Goal: Task Accomplishment & Management: Use online tool/utility

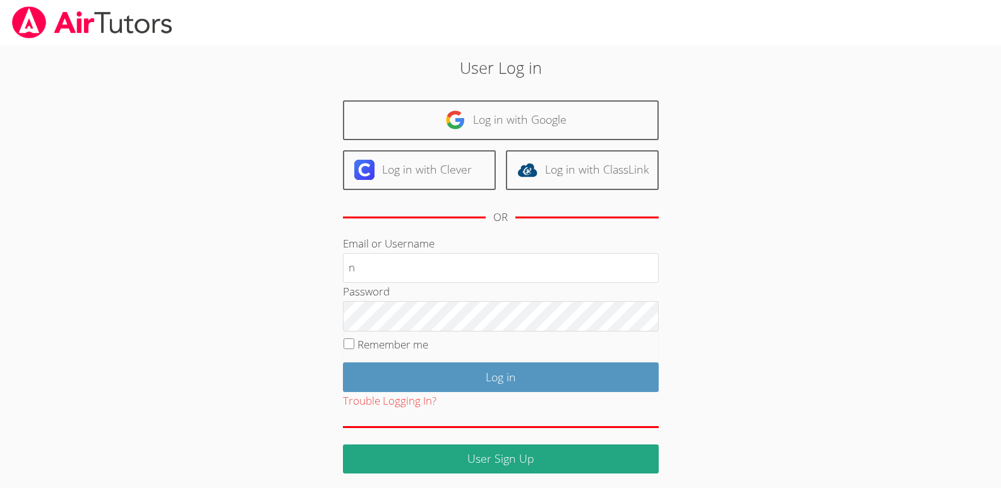
type input "[EMAIL_ADDRESS][DOMAIN_NAME]"
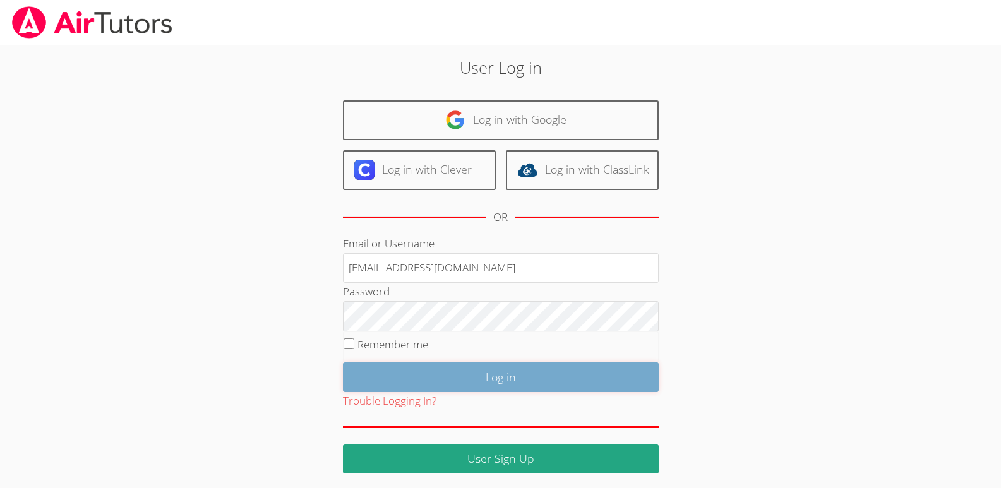
click at [503, 376] on input "Log in" at bounding box center [501, 377] width 316 height 30
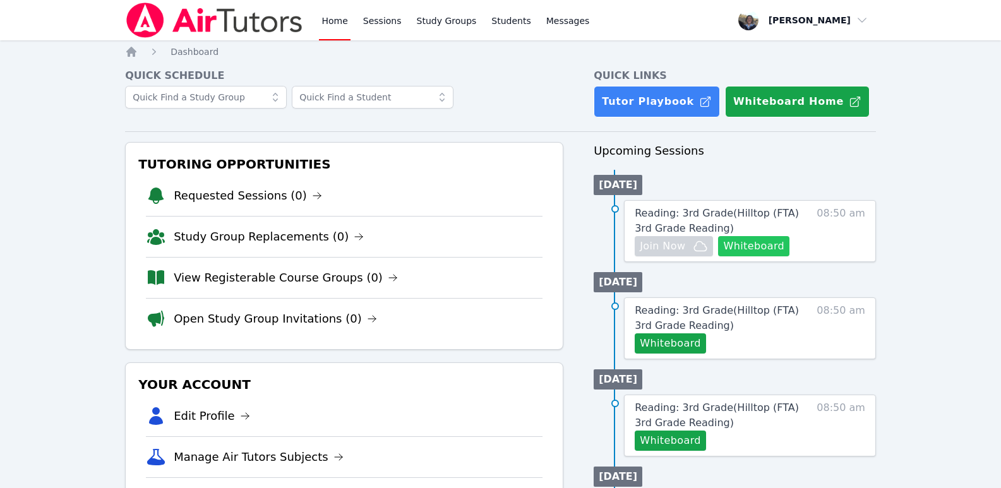
click at [756, 244] on button "Whiteboard" at bounding box center [753, 246] width 71 height 20
click at [861, 21] on span "button" at bounding box center [803, 20] width 138 height 28
click at [769, 71] on button "Logout" at bounding box center [807, 72] width 121 height 23
